Goal: Information Seeking & Learning: Learn about a topic

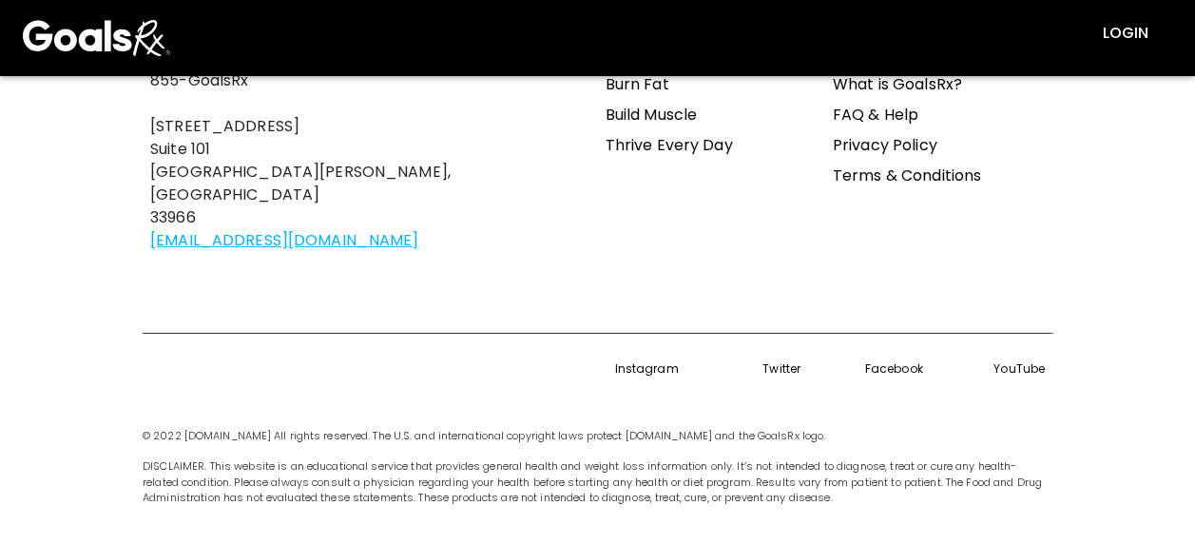
scroll to position [2909, 0]
click at [885, 146] on link "Privacy Policy" at bounding box center [939, 145] width 212 height 30
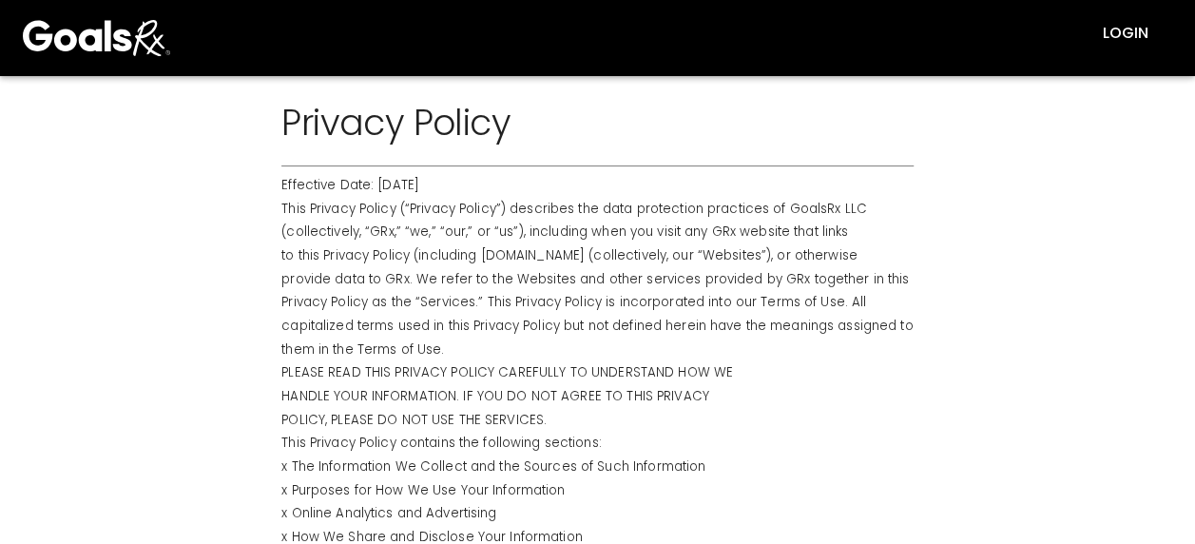
scroll to position [38, 0]
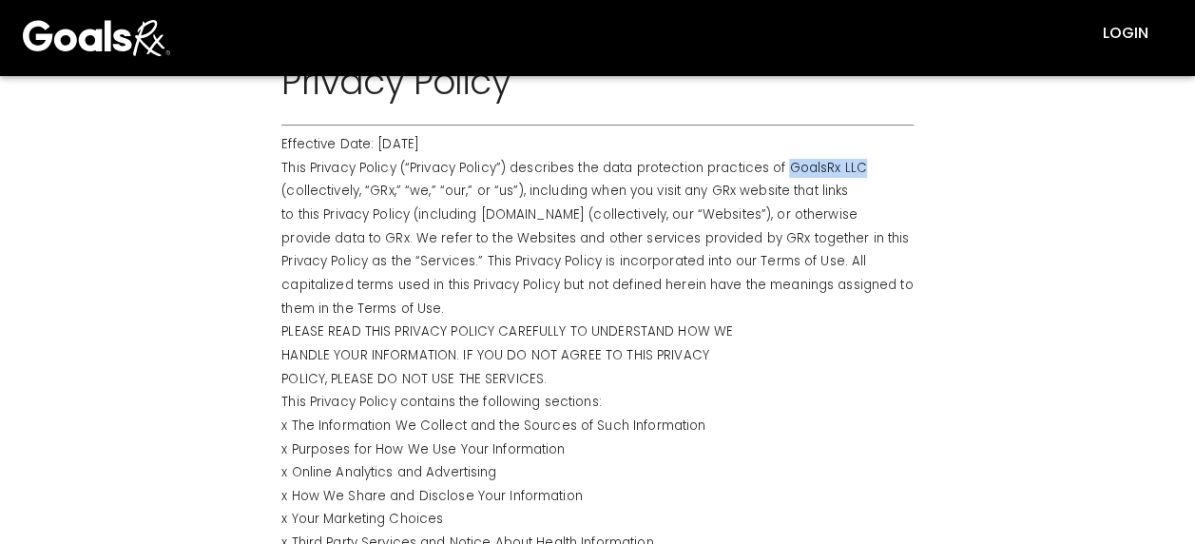
drag, startPoint x: 860, startPoint y: 165, endPoint x: 785, endPoint y: 168, distance: 75.2
click at [785, 168] on p "This Privacy Policy (“Privacy Policy”) describes the data protection practices …" at bounding box center [598, 168] width 632 height 19
copy p "GoalsRx LLC"
click at [122, 36] on img at bounding box center [96, 38] width 147 height 76
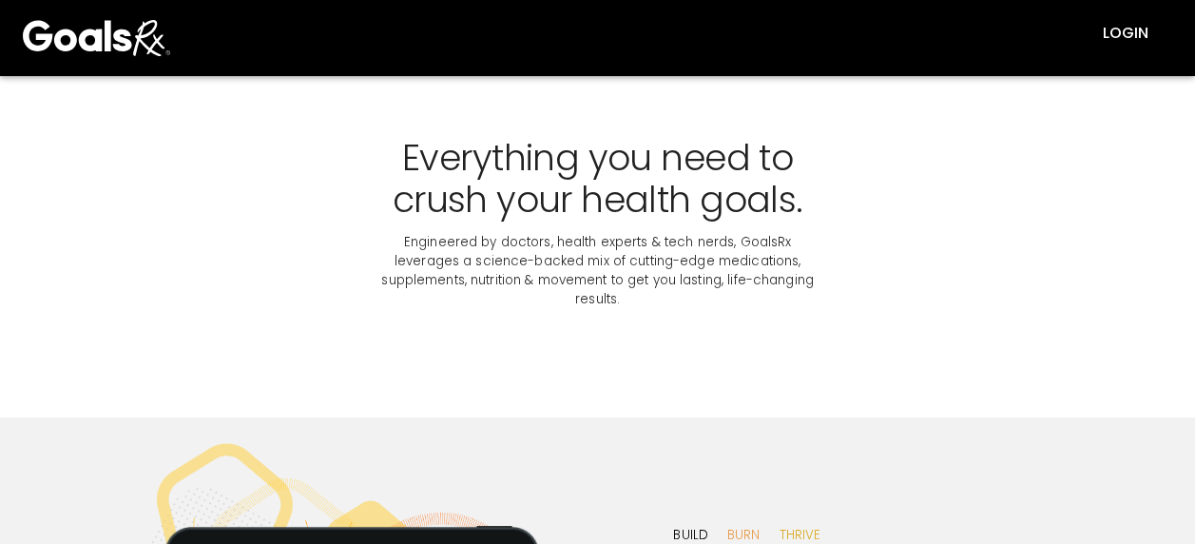
click at [279, 266] on section "Everything you need to crush your health goals. Engineered by doctors, health e…" at bounding box center [597, 223] width 1195 height 294
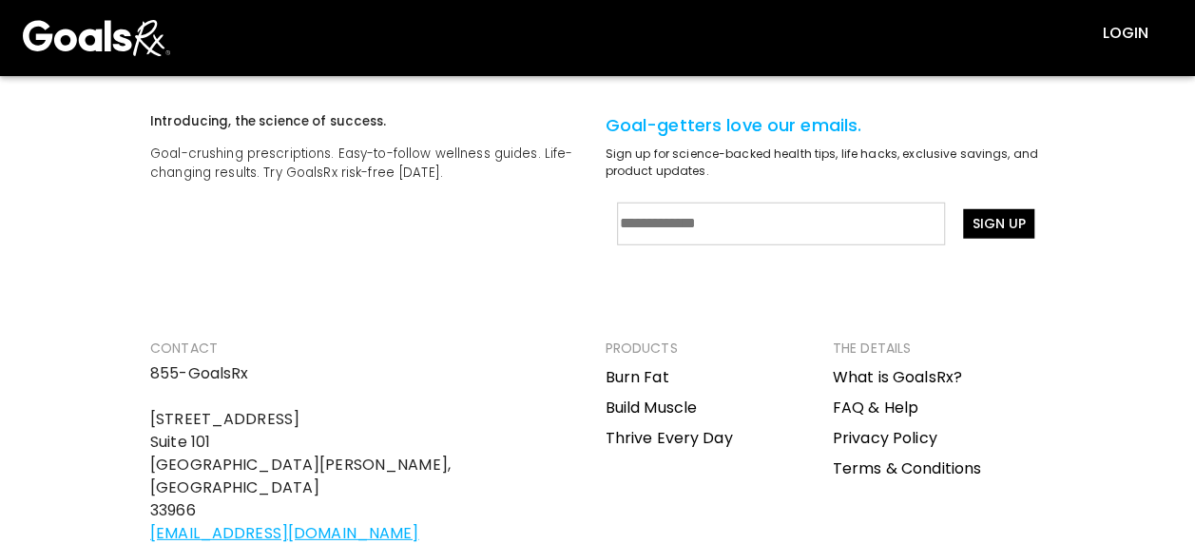
scroll to position [2511, 0]
